Goal: Transaction & Acquisition: Purchase product/service

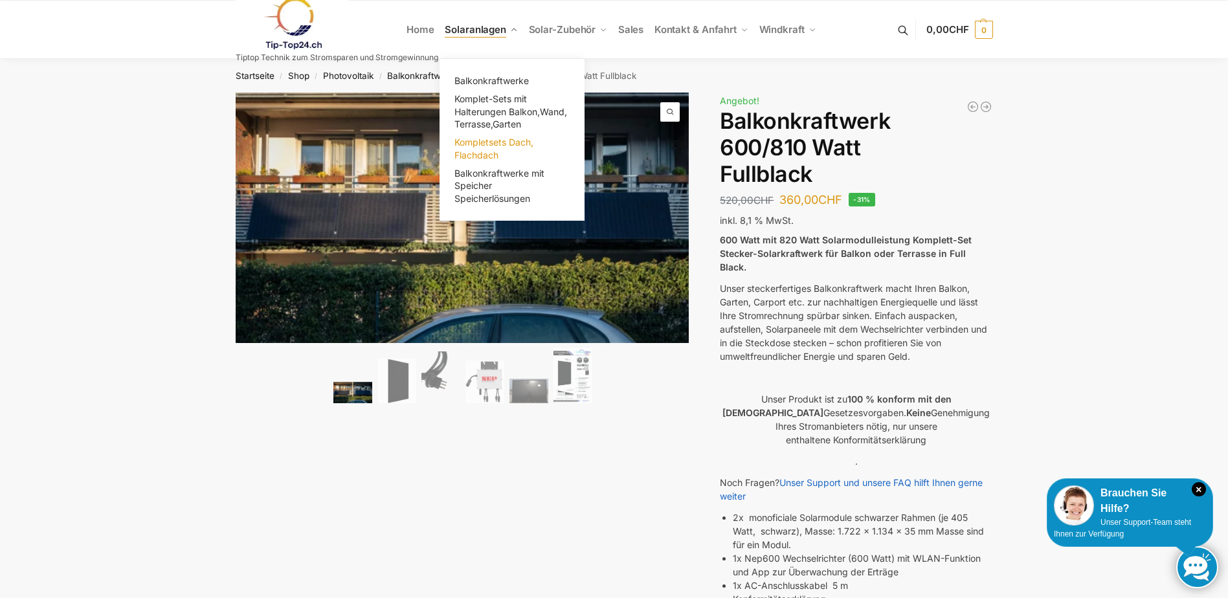
click at [493, 140] on span "Kompletsets Dach, Flachdach" at bounding box center [493, 149] width 79 height 24
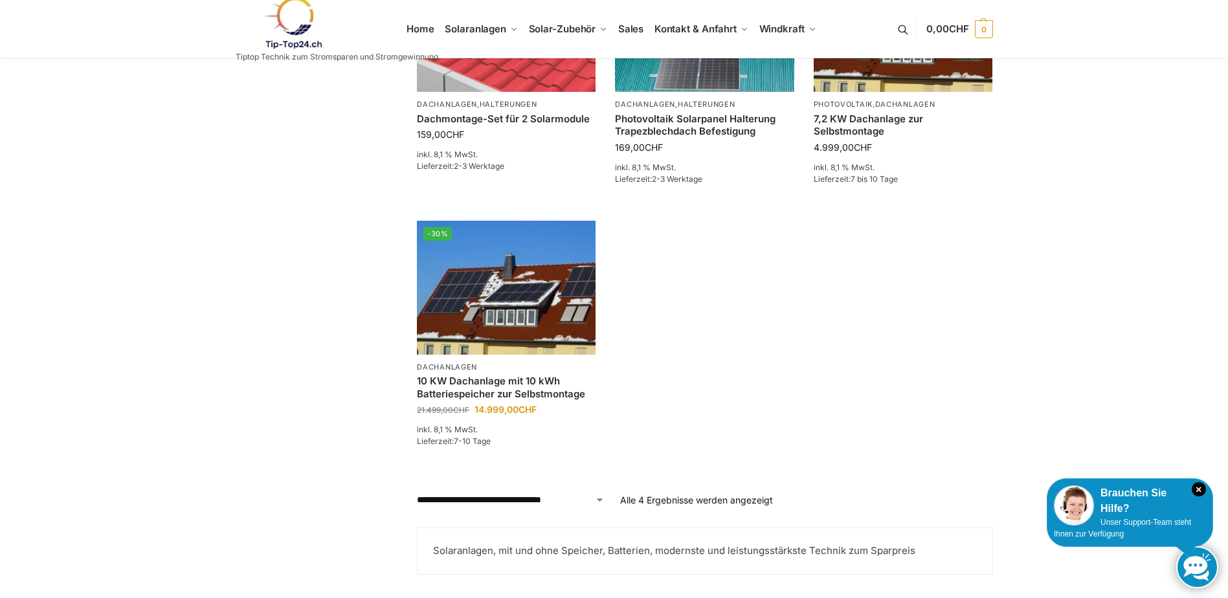
scroll to position [453, 0]
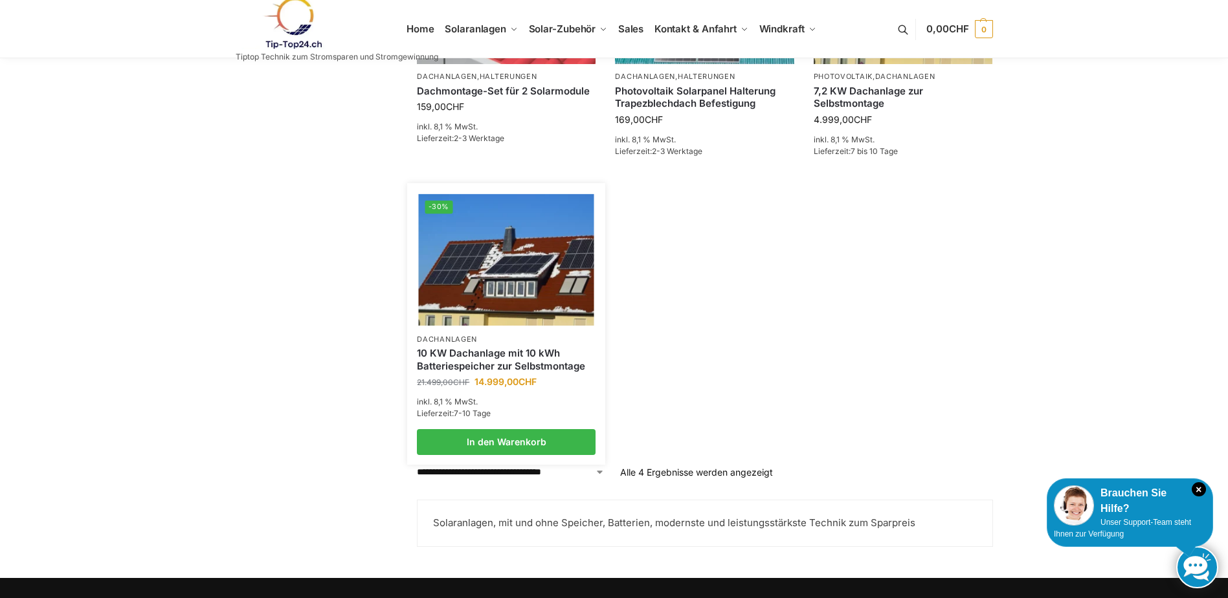
click at [489, 242] on img at bounding box center [506, 259] width 175 height 131
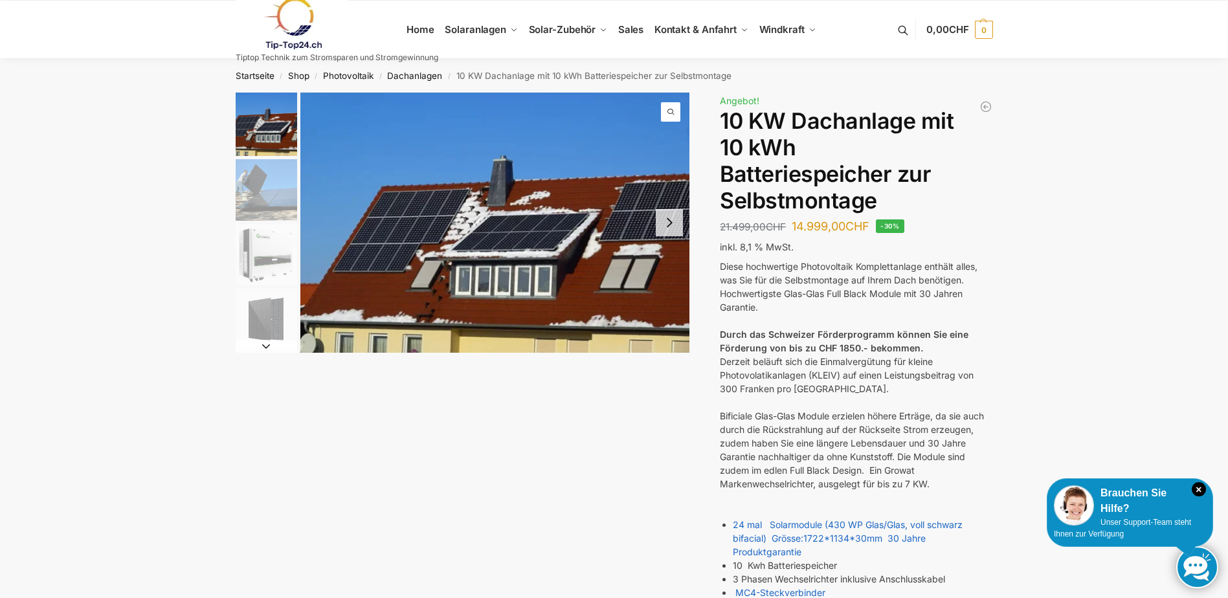
click at [263, 185] on img "2 / 7" at bounding box center [266, 189] width 61 height 61
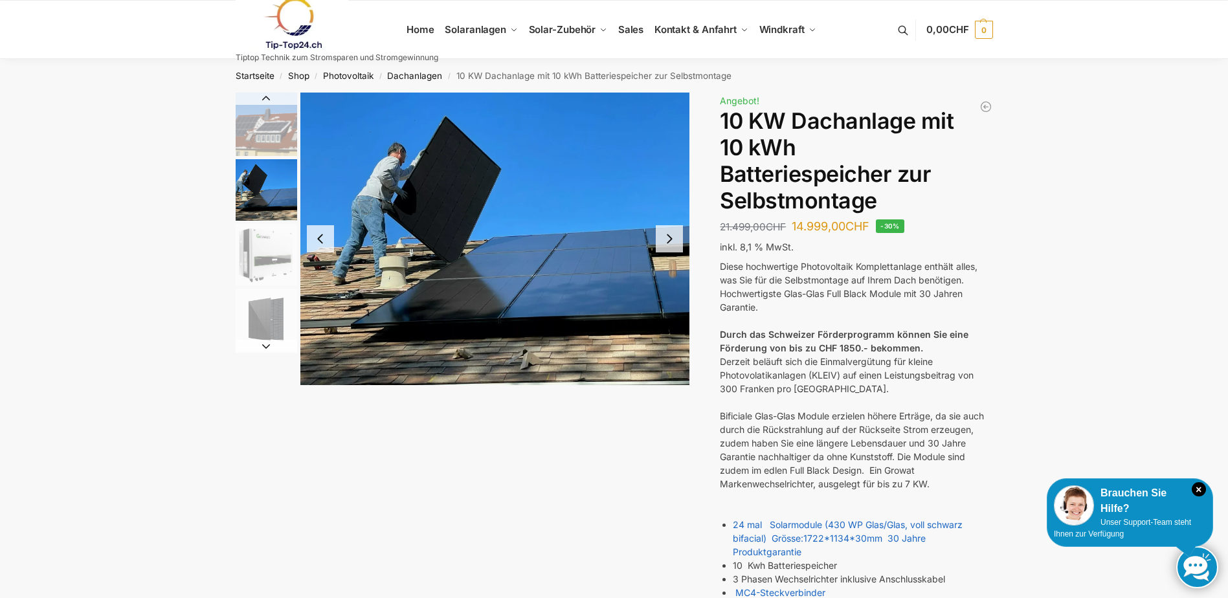
click at [263, 247] on img "3 / 7" at bounding box center [266, 254] width 61 height 61
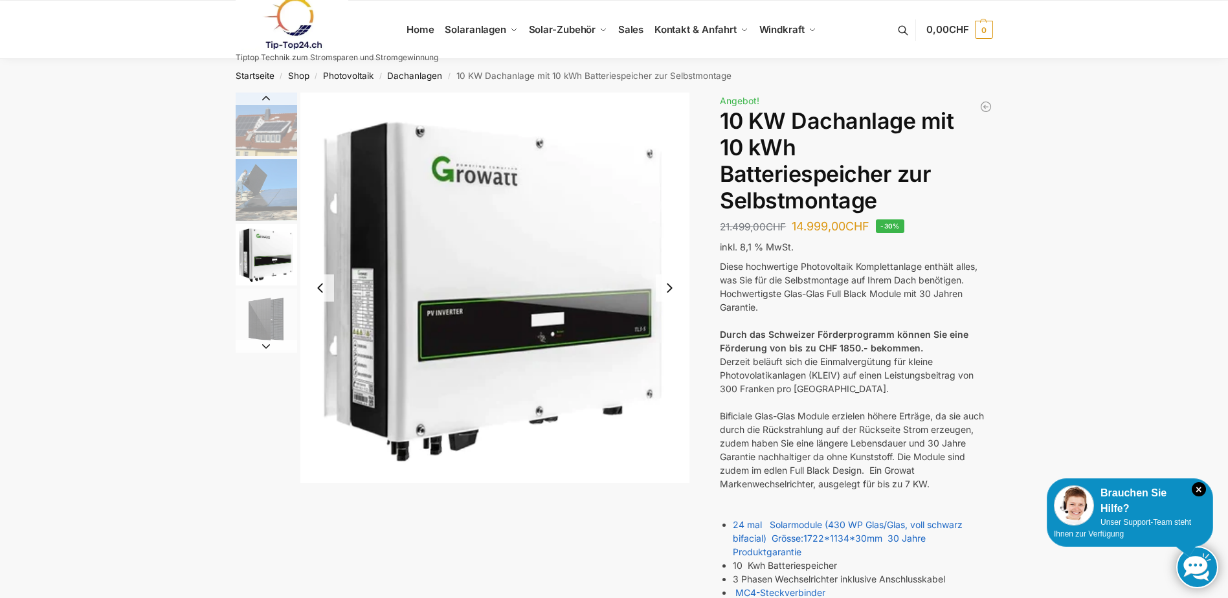
click at [260, 324] on img "4 / 7" at bounding box center [266, 319] width 61 height 61
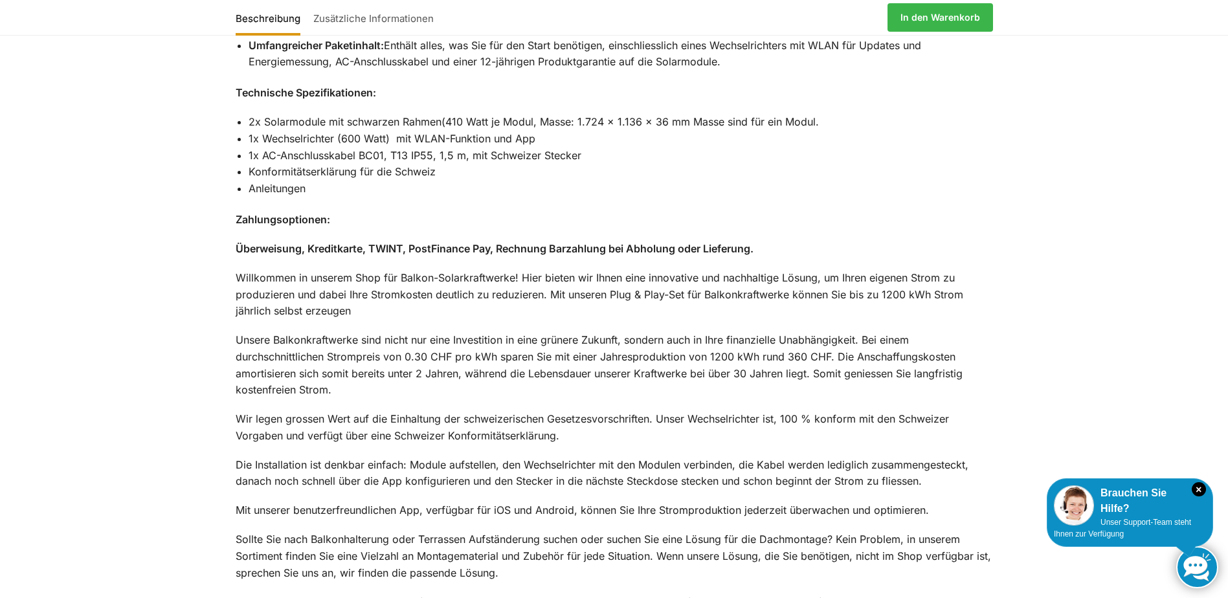
scroll to position [1489, 0]
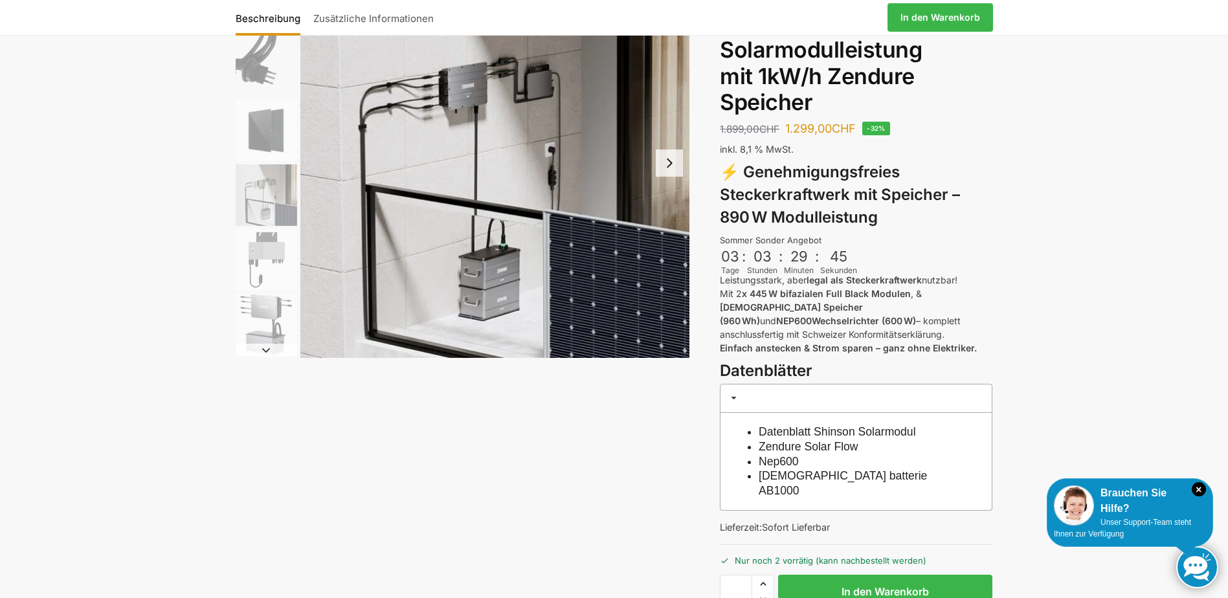
scroll to position [129, 0]
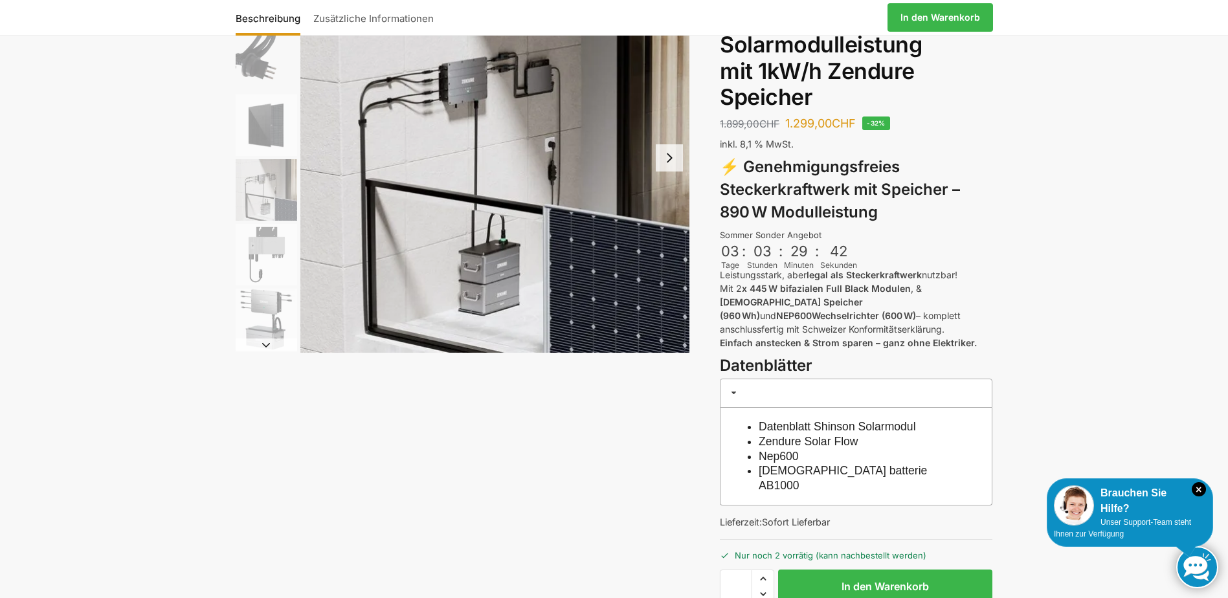
click at [507, 272] on img "1 / 6" at bounding box center [495, 158] width 390 height 390
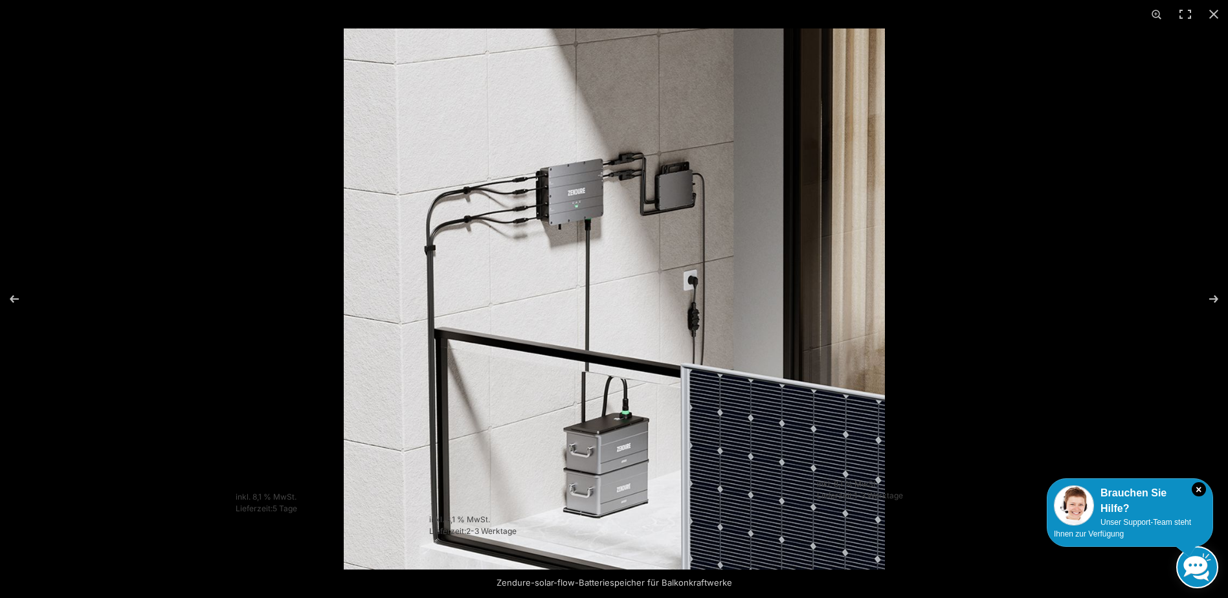
scroll to position [1553, 0]
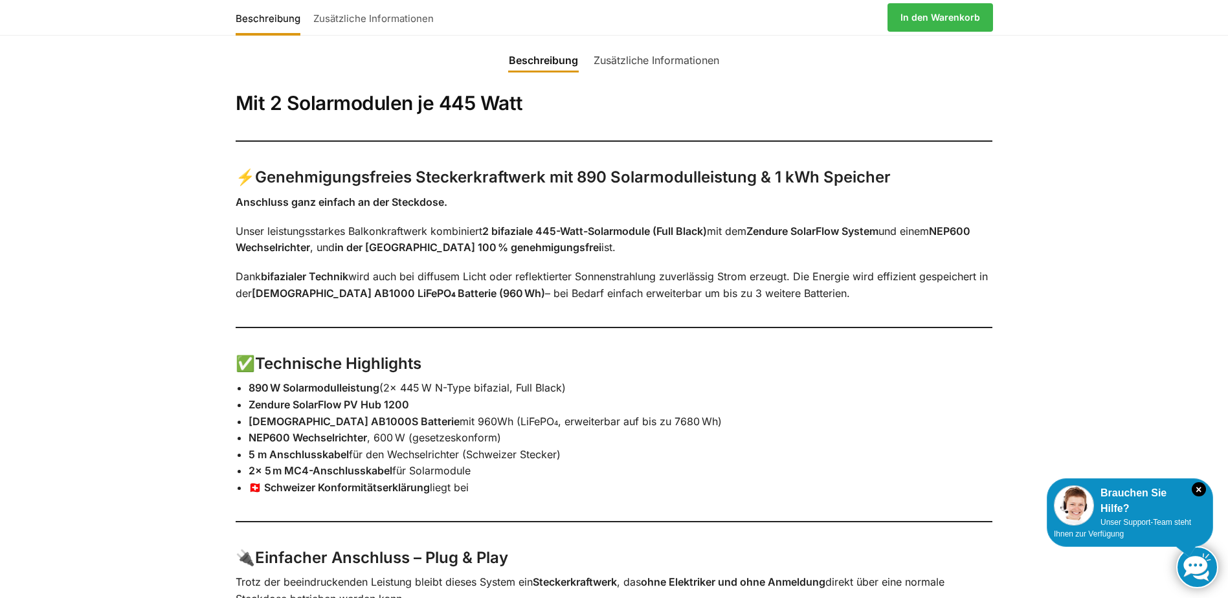
scroll to position [712, 0]
